Goal: Find specific page/section: Find specific page/section

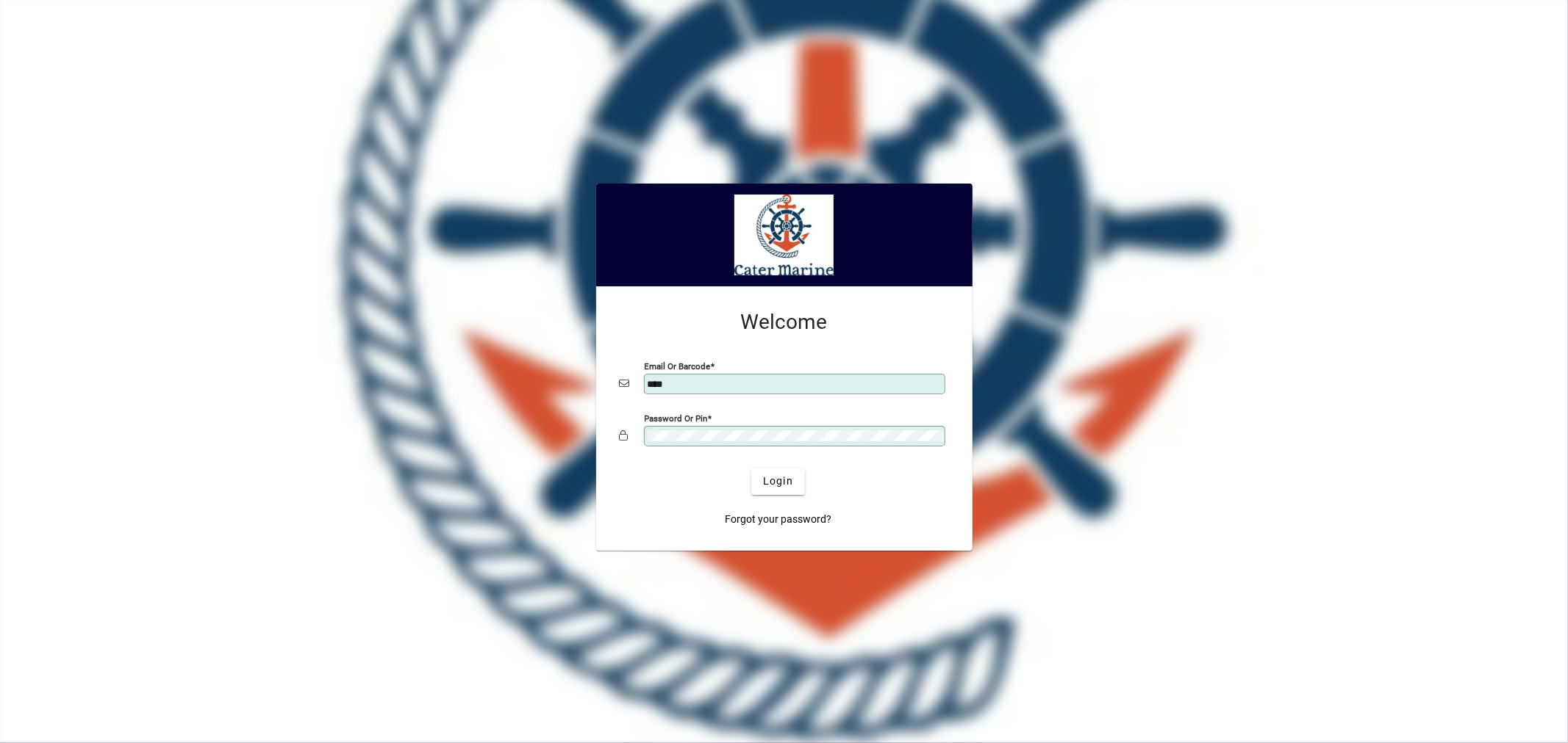
type input "**********"
click at [782, 482] on span "Login" at bounding box center [778, 481] width 30 height 16
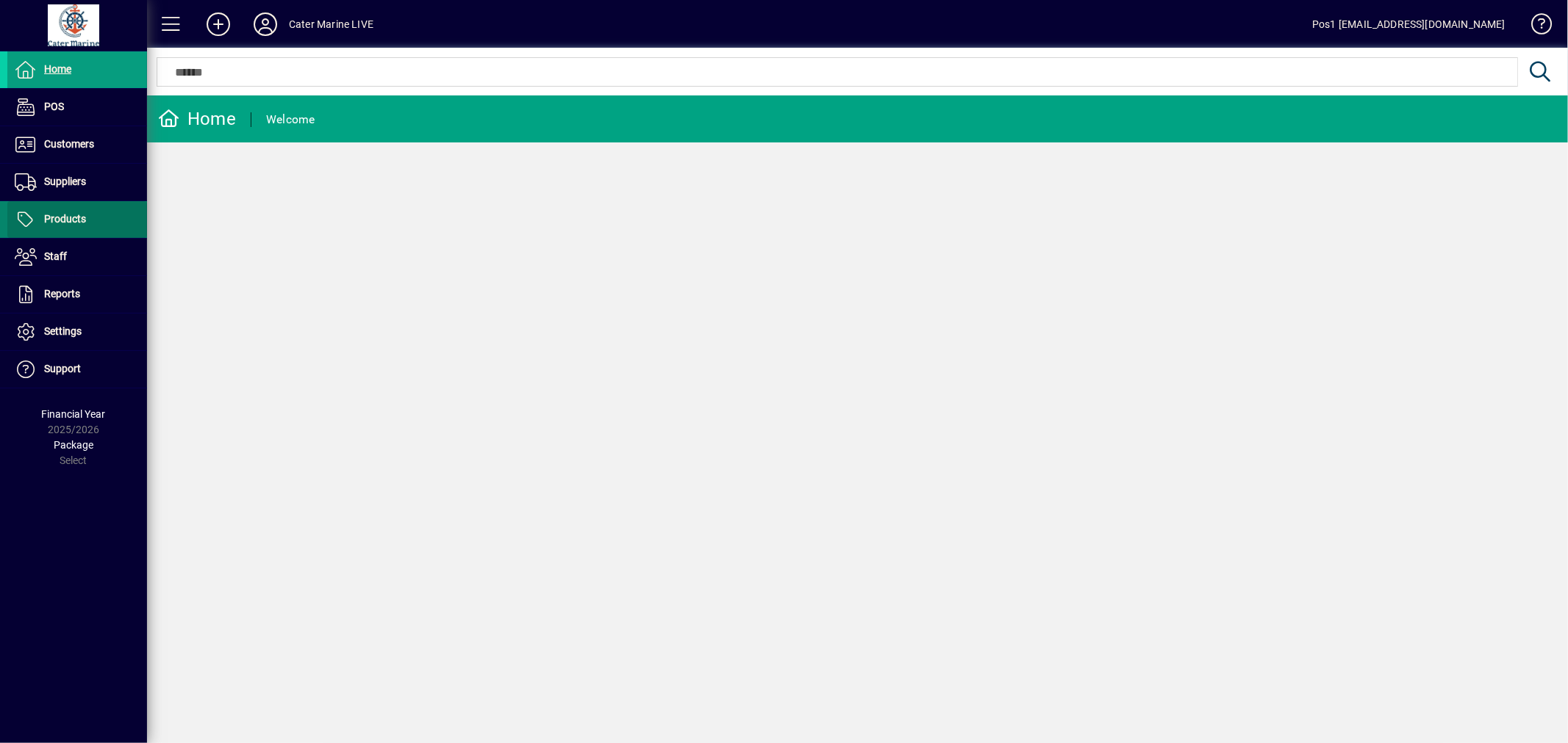
click at [84, 222] on span "Products" at bounding box center [65, 219] width 42 height 11
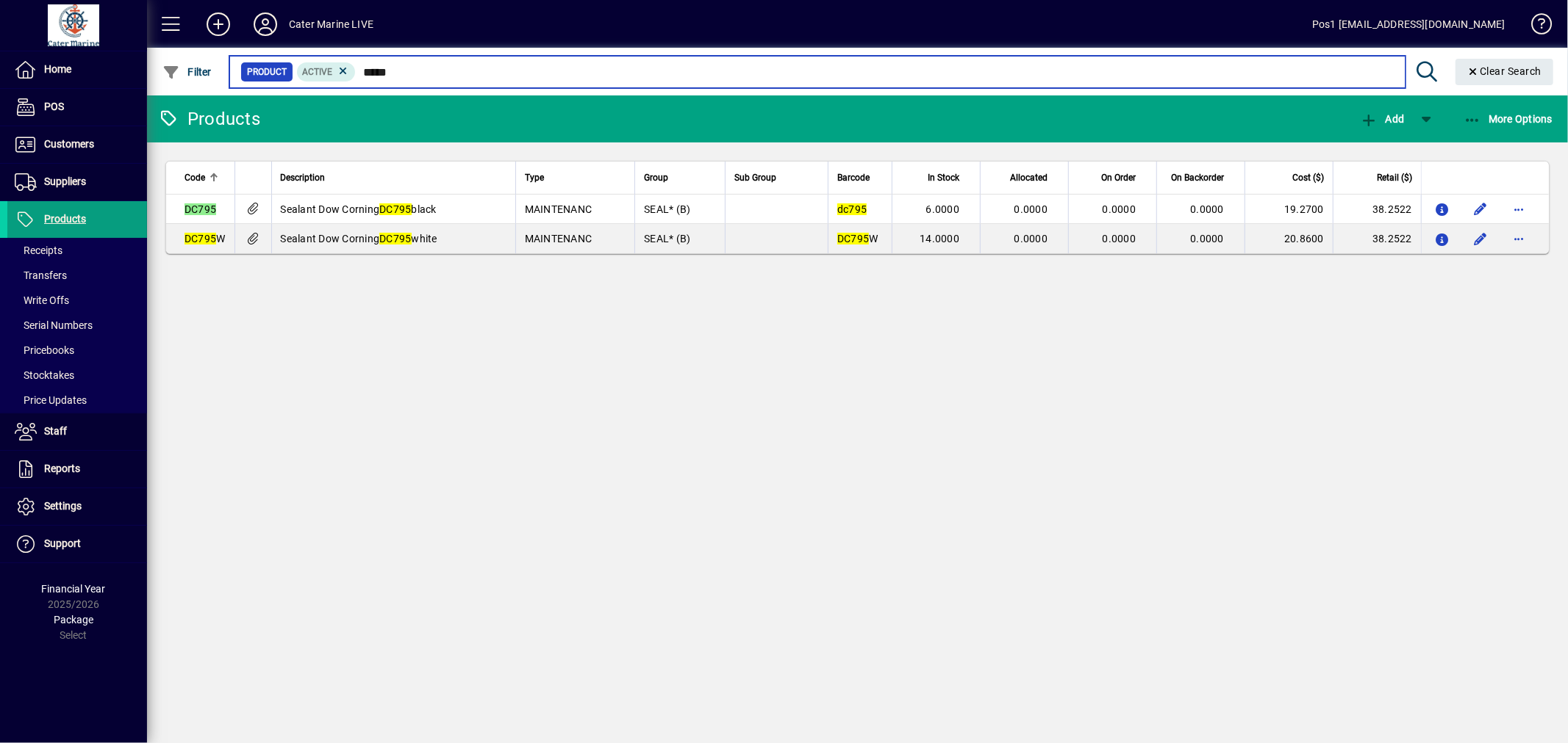
type input "*****"
